Goal: Navigation & Orientation: Find specific page/section

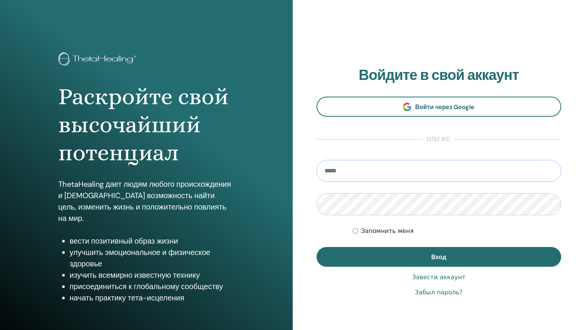
type input "**********"
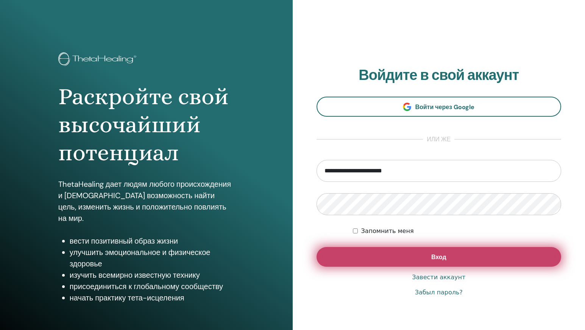
click at [416, 258] on button "Вход" at bounding box center [438, 257] width 245 height 20
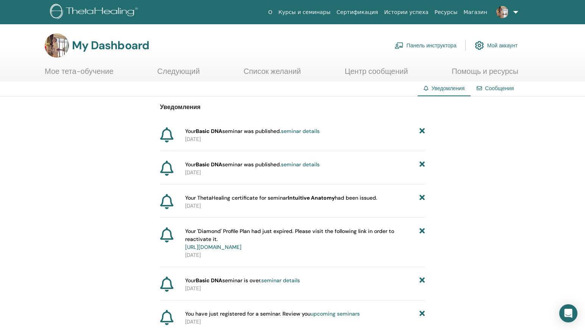
click at [331, 12] on link "Курсы и семинары" at bounding box center [304, 12] width 58 height 14
